Goal: Obtain resource: Download file/media

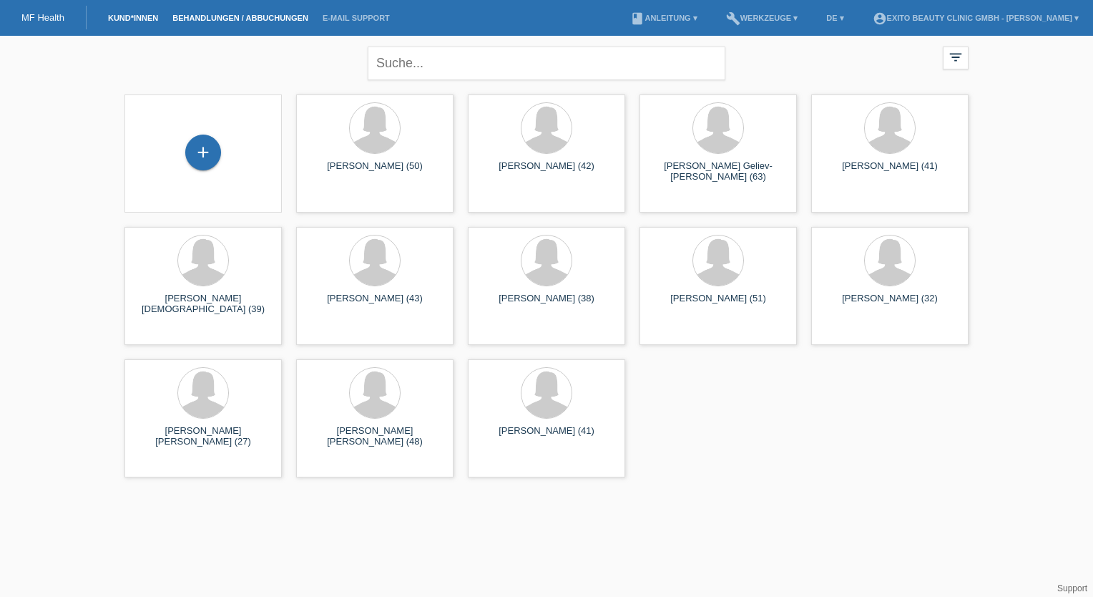
click at [216, 16] on link "Behandlungen / Abbuchungen" at bounding box center [240, 18] width 150 height 9
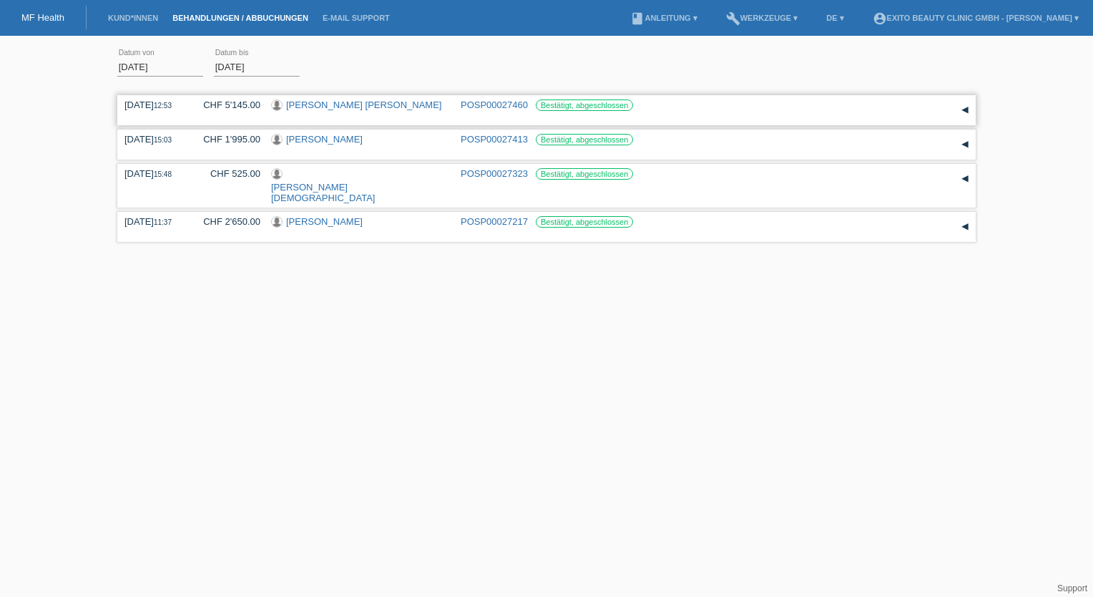
click at [967, 111] on div "▾" at bounding box center [964, 109] width 21 height 21
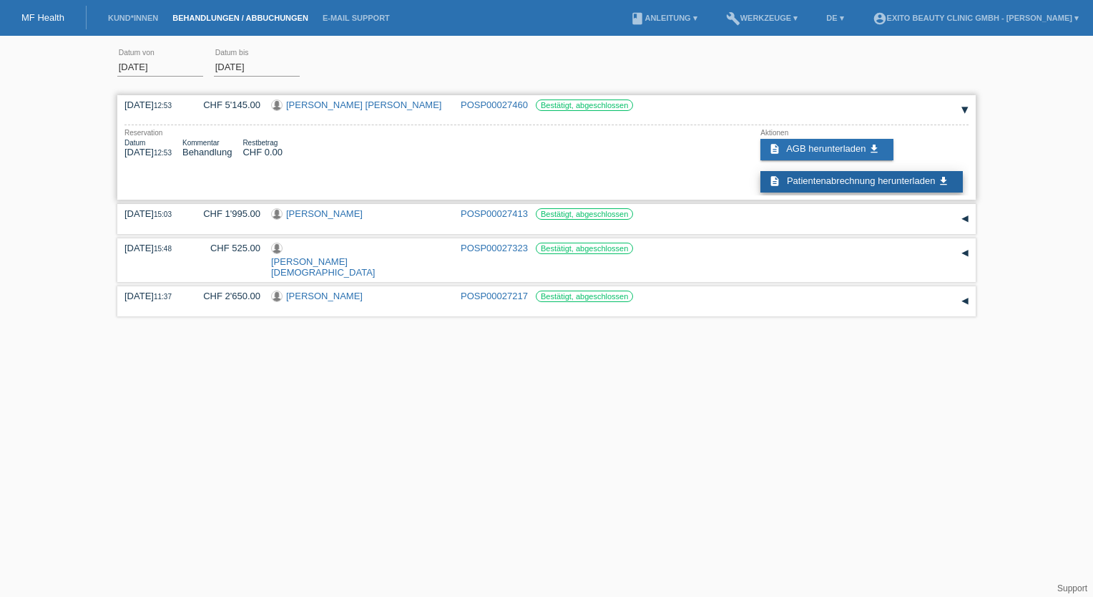
click at [841, 179] on span "Patientenabrechnung herunterladen" at bounding box center [861, 180] width 148 height 11
click at [967, 218] on div "▾" at bounding box center [964, 218] width 21 height 21
